Goal: Go to known website: Go to known website

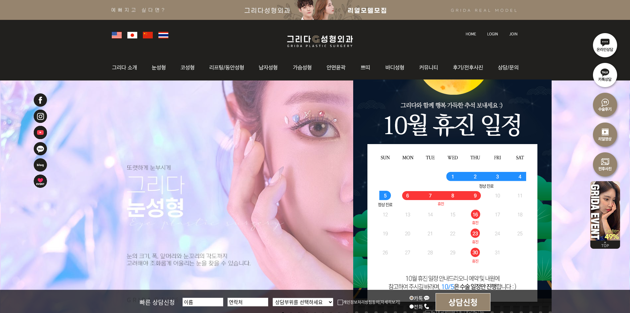
click at [491, 34] on img at bounding box center [492, 34] width 11 height 4
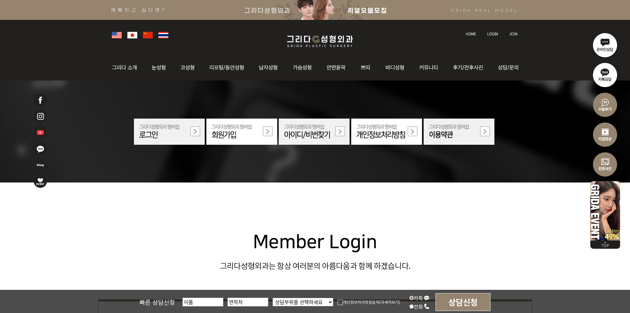
scroll to position [165, 0]
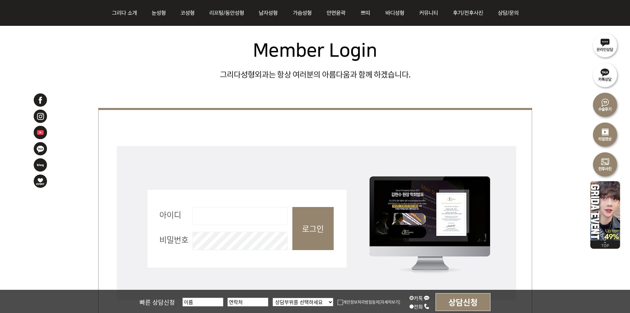
click at [240, 214] on input "아이디 필수" at bounding box center [239, 216] width 95 height 18
type input "admin"
click at [310, 240] on input "로그인" at bounding box center [312, 228] width 41 height 43
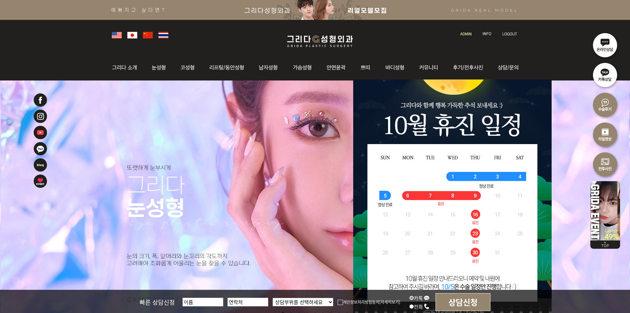
click at [469, 32] on img at bounding box center [465, 34] width 11 height 4
